Goal: Task Accomplishment & Management: Use online tool/utility

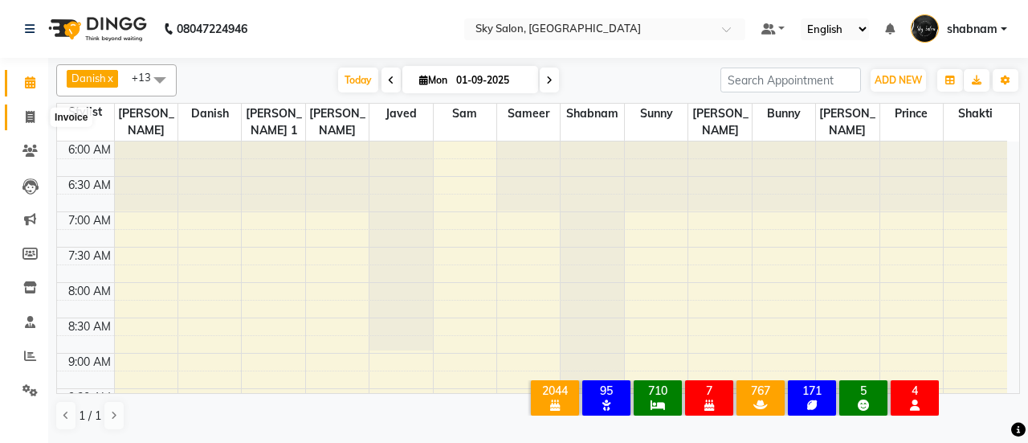
click at [29, 108] on span at bounding box center [30, 117] width 28 height 18
select select "3537"
select select "service"
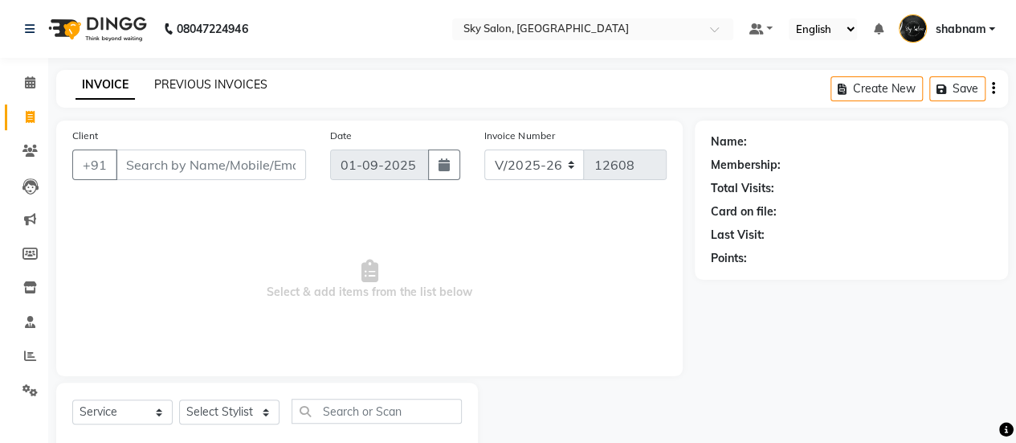
click at [198, 84] on link "PREVIOUS INVOICES" at bounding box center [210, 84] width 113 height 14
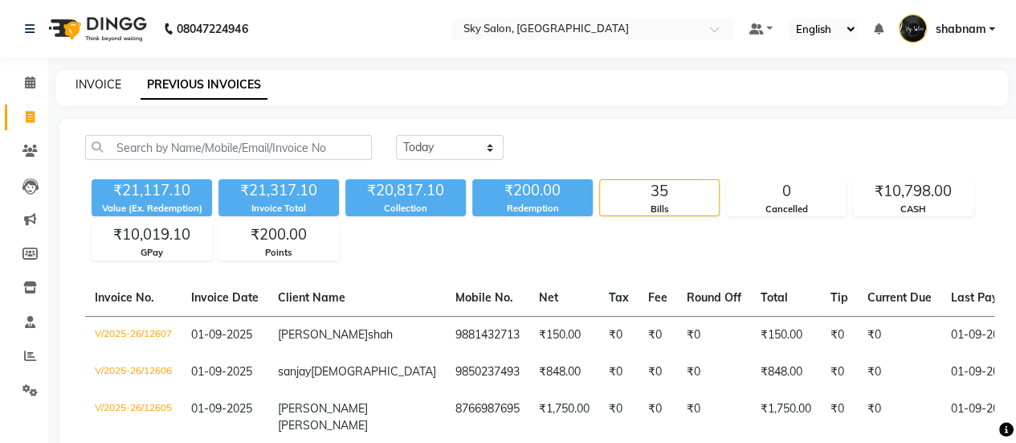
click at [98, 87] on link "INVOICE" at bounding box center [99, 84] width 46 height 14
select select "3537"
select select "service"
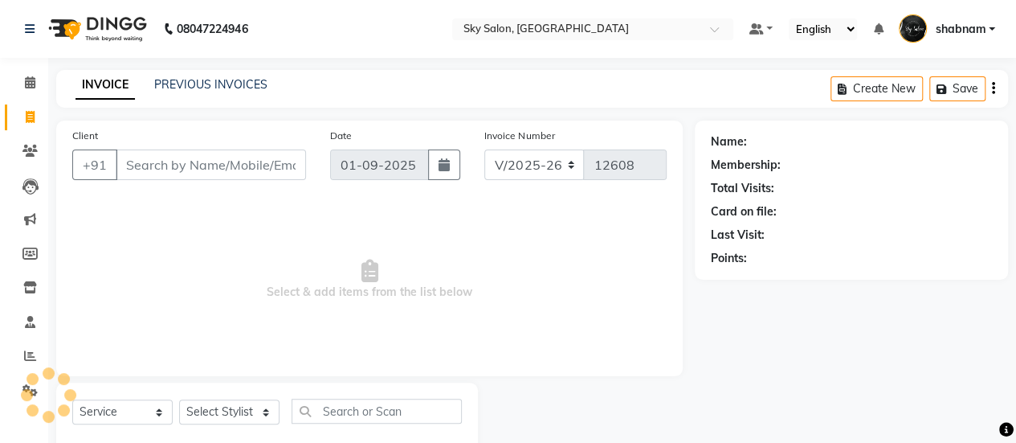
scroll to position [39, 0]
